Goal: Register for event/course

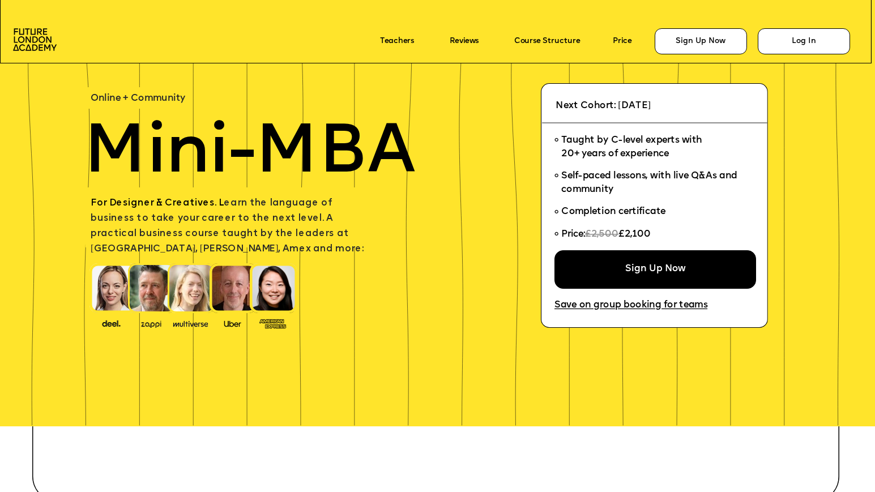
scroll to position [78, 0]
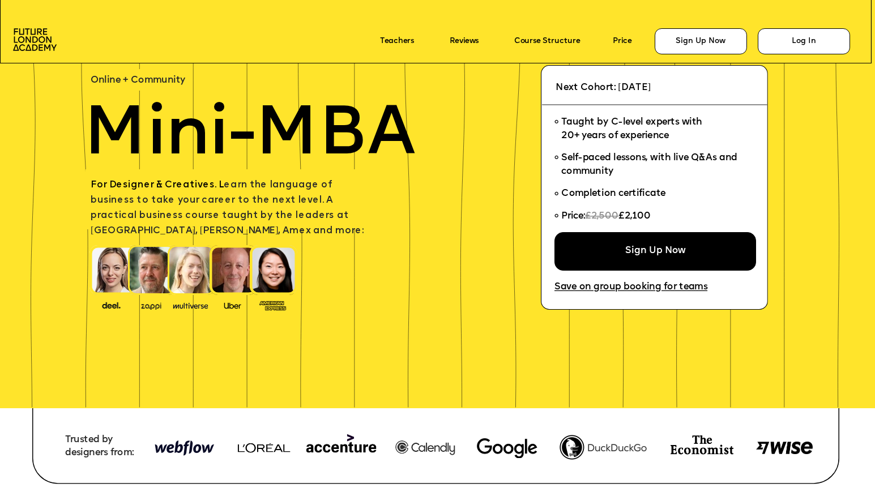
drag, startPoint x: 655, startPoint y: 214, endPoint x: 624, endPoint y: 214, distance: 31.1
click at [624, 214] on span "£2,100" at bounding box center [634, 217] width 32 height 10
copy span "£2,100"
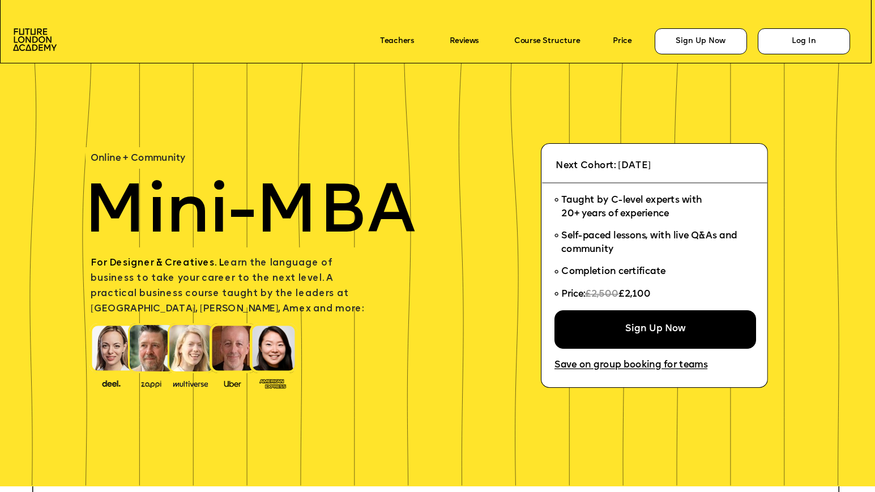
scroll to position [78, 0]
